Goal: Task Accomplishment & Management: Complete application form

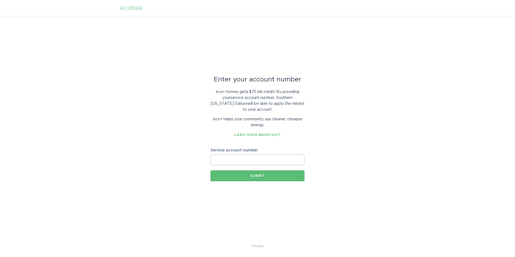
click at [231, 162] on input "Service account number" at bounding box center [258, 159] width 94 height 11
paste input "700042747843"
drag, startPoint x: 267, startPoint y: 156, endPoint x: 122, endPoint y: 154, distance: 145.4
click at [122, 154] on div "Enter your account number eco+ homes get a $75 bill credit ! By providing your …" at bounding box center [257, 129] width 515 height 227
paste input "8000753181"
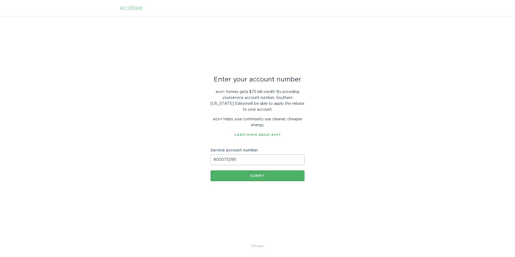
type input "8000753181"
click at [228, 175] on div "Submit" at bounding box center [257, 175] width 89 height 3
